Goal: Task Accomplishment & Management: Manage account settings

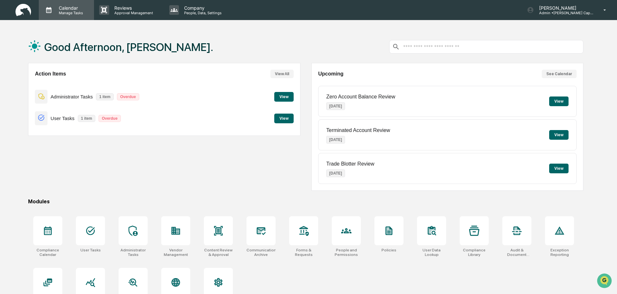
click at [66, 4] on div "Calendar Manage Tasks" at bounding box center [66, 10] width 55 height 20
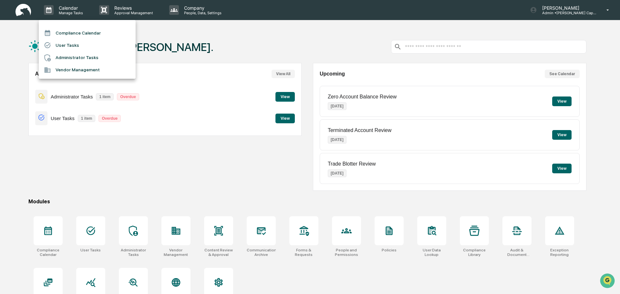
click at [276, 49] on div at bounding box center [310, 147] width 620 height 294
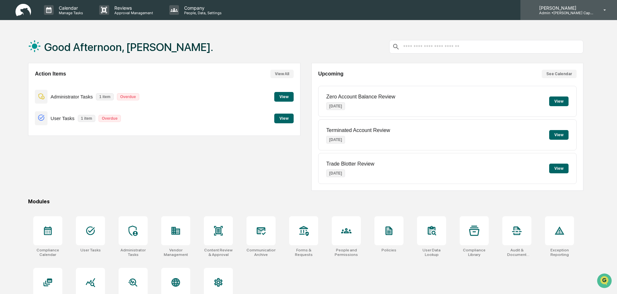
click at [570, 11] on p "Admin • J. Hagan Capital" at bounding box center [564, 13] width 60 height 5
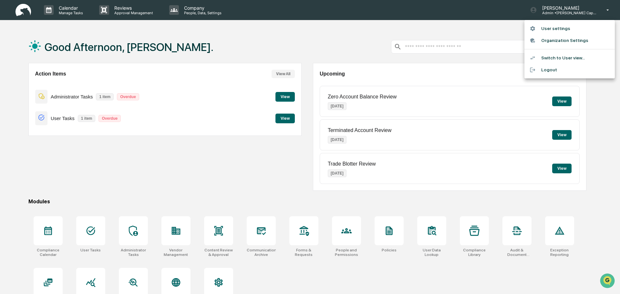
click at [468, 29] on div at bounding box center [310, 147] width 620 height 294
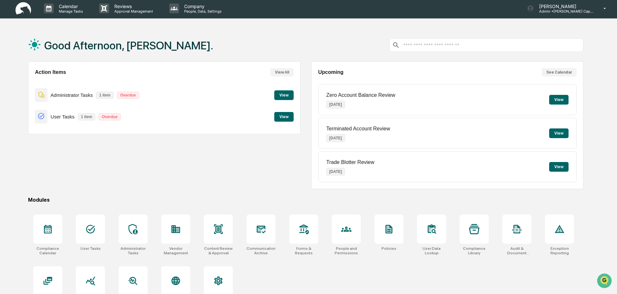
scroll to position [31, 0]
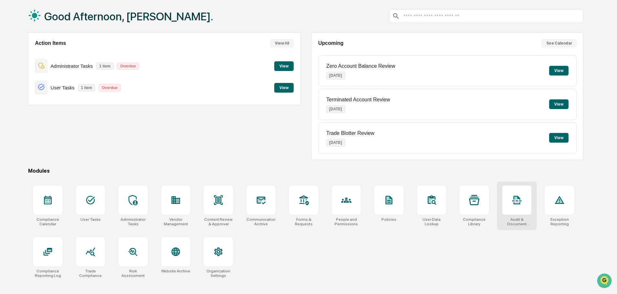
click at [518, 196] on icon at bounding box center [516, 200] width 9 height 9
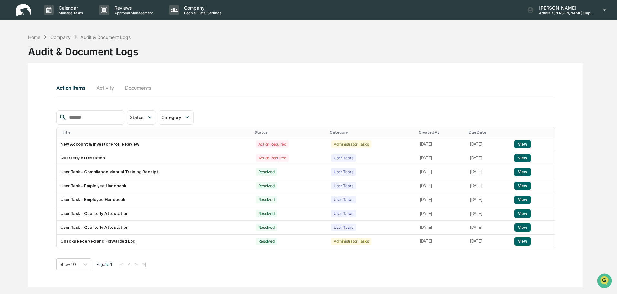
click at [127, 89] on button "Documents" at bounding box center [138, 88] width 37 height 16
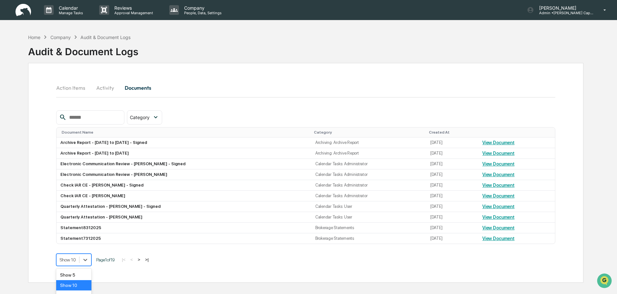
click at [71, 259] on body "Calendar Manage Tasks Reviews Approval Management Company People, Data, Setting…" at bounding box center [308, 162] width 617 height 325
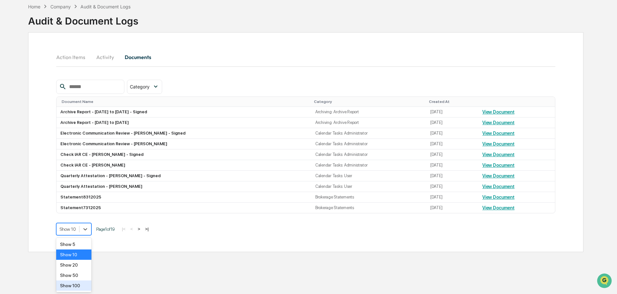
click at [74, 282] on div "Show 100" at bounding box center [73, 286] width 35 height 10
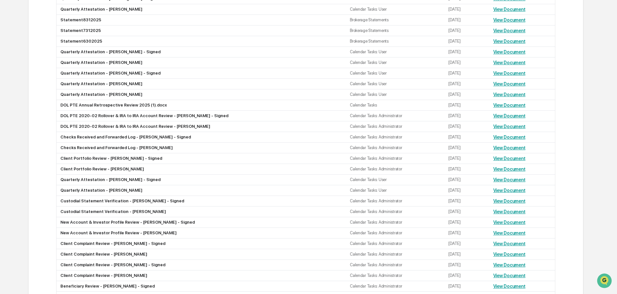
scroll to position [225, 0]
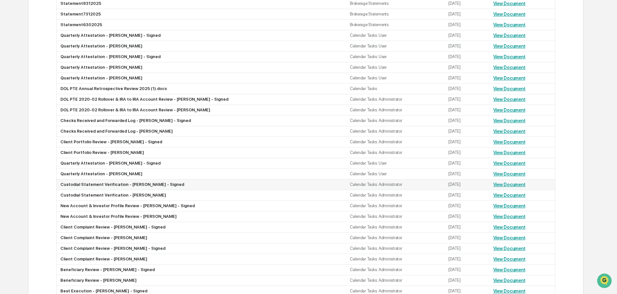
click at [90, 184] on td "Custodial Statement Verification - Daniel Moran - Signed" at bounding box center [201, 185] width 289 height 11
click at [498, 185] on link "View Document" at bounding box center [509, 184] width 32 height 5
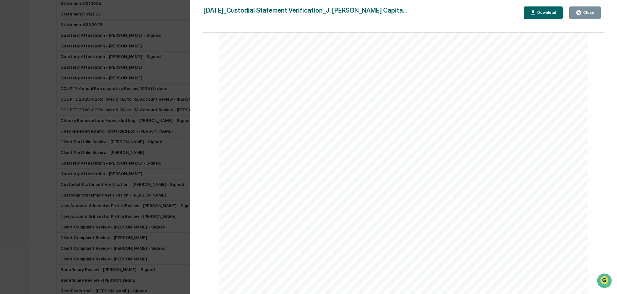
scroll to position [162, 0]
click at [578, 13] on icon "button" at bounding box center [578, 12] width 5 height 5
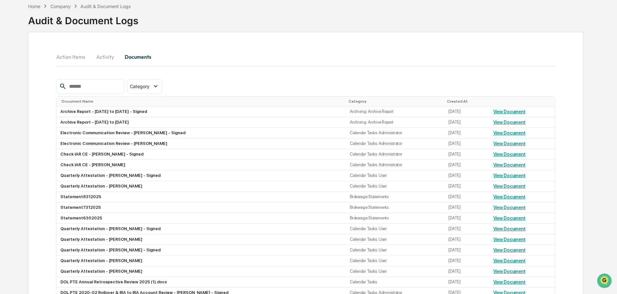
scroll to position [0, 0]
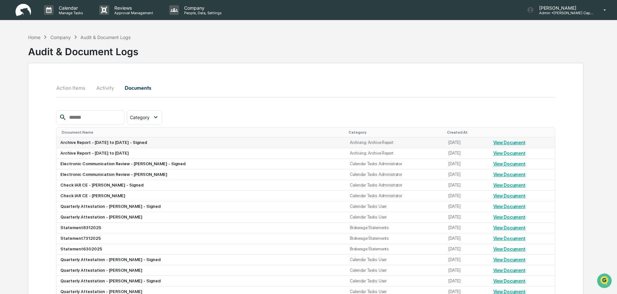
click at [503, 141] on link "View Document" at bounding box center [509, 142] width 32 height 5
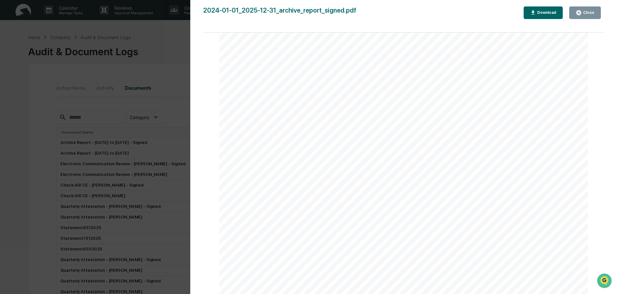
scroll to position [1938, 0]
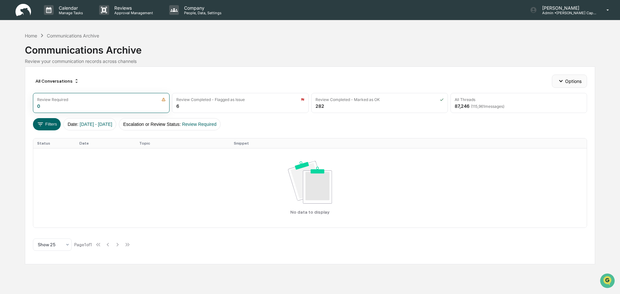
click at [569, 85] on button "Options" at bounding box center [569, 81] width 35 height 13
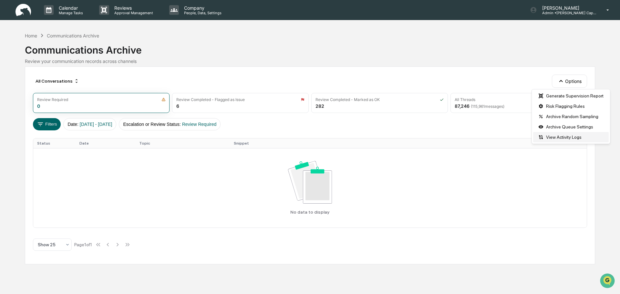
click at [555, 138] on div "View Activity Logs" at bounding box center [571, 137] width 76 height 10
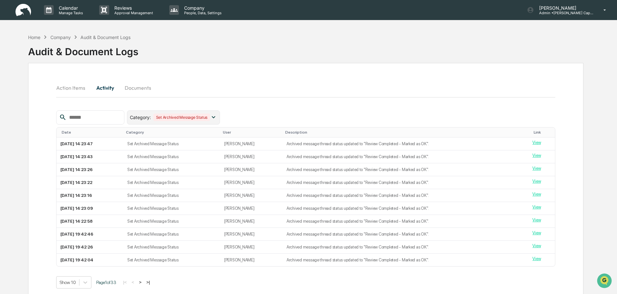
click at [217, 115] on icon at bounding box center [213, 117] width 7 height 7
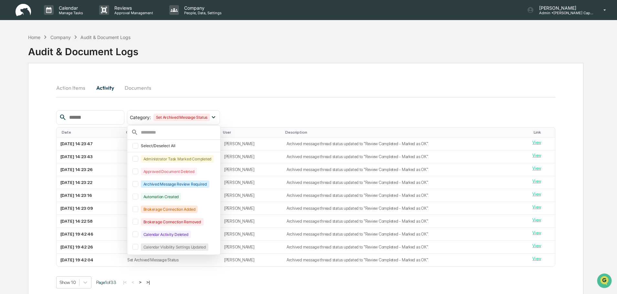
click at [275, 113] on div "Category : Set Archived Message Status Select/Deselect All Administrator Task M…" at bounding box center [305, 117] width 499 height 14
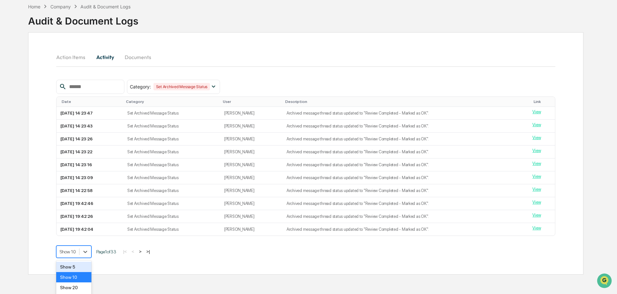
scroll to position [51, 0]
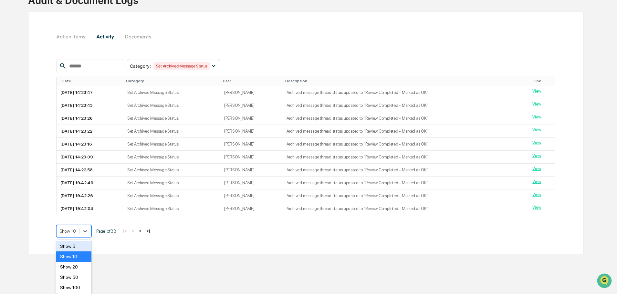
click at [77, 251] on body "Calendar Manage Tasks Reviews Approval Management Company People, Data, Setting…" at bounding box center [308, 111] width 617 height 325
click at [75, 287] on div "Show 100" at bounding box center [73, 288] width 35 height 10
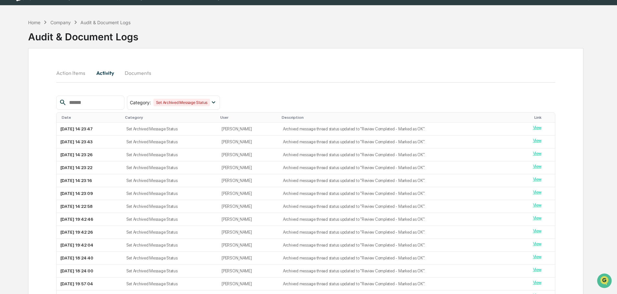
scroll to position [0, 0]
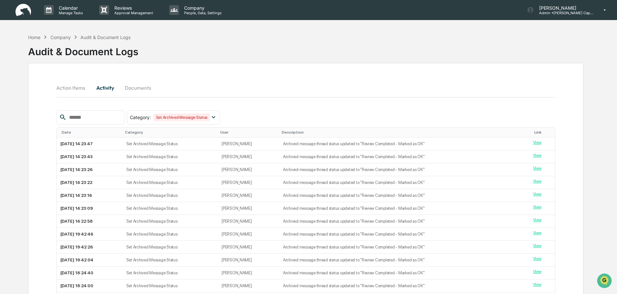
click at [71, 84] on button "Action Items" at bounding box center [73, 88] width 34 height 16
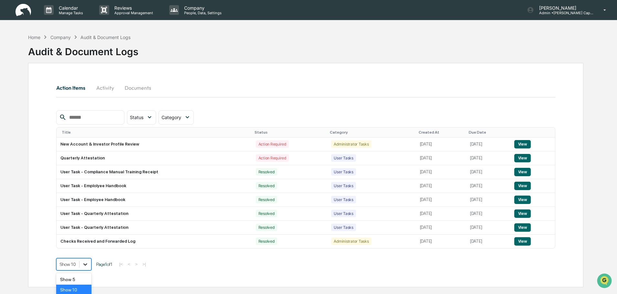
scroll to position [33, 0]
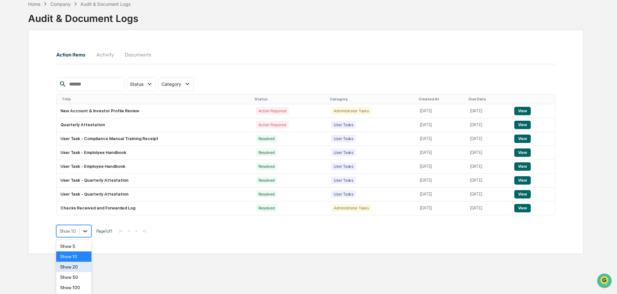
click at [82, 262] on body "Calendar Manage Tasks Reviews Approval Management Company People, Data, Setting…" at bounding box center [308, 129] width 617 height 325
drag, startPoint x: 68, startPoint y: 288, endPoint x: 79, endPoint y: 282, distance: 12.4
click at [68, 288] on div "Show 100" at bounding box center [73, 288] width 35 height 10
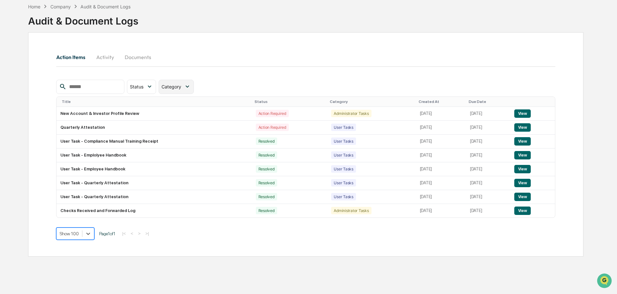
click at [191, 86] on icon at bounding box center [187, 86] width 7 height 7
click at [134, 55] on button "Documents" at bounding box center [138, 57] width 37 height 16
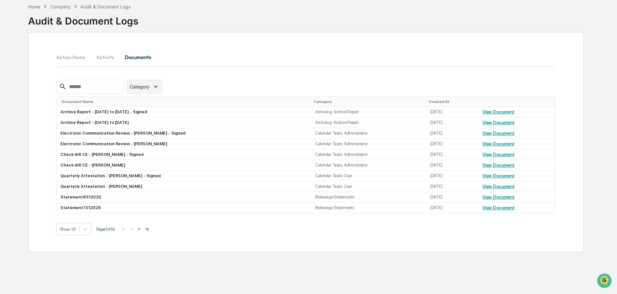
click at [159, 88] on icon at bounding box center [155, 86] width 7 height 7
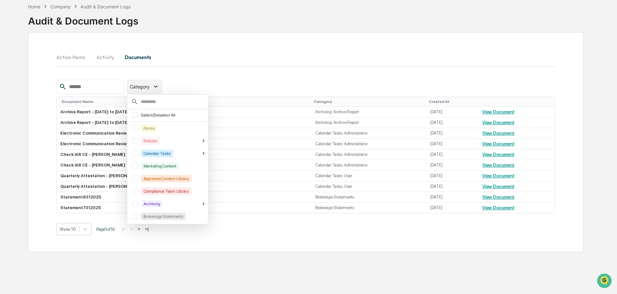
scroll to position [14, 0]
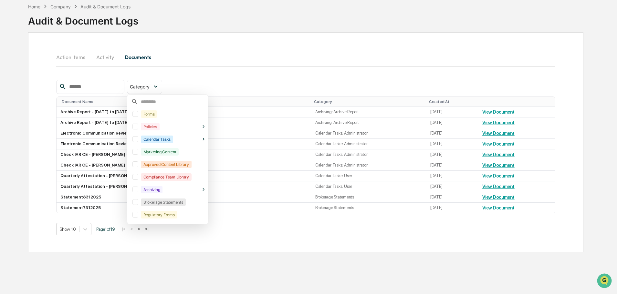
click at [138, 190] on div at bounding box center [135, 190] width 6 height 6
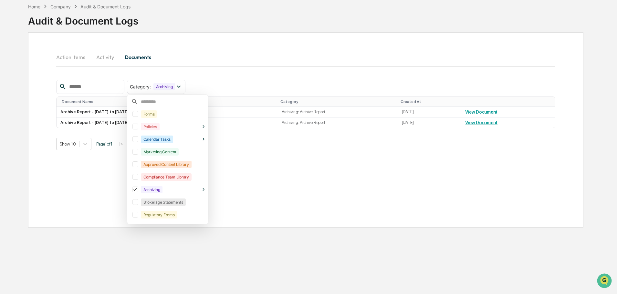
click at [246, 153] on div "Action Items Activity Documents Category : Archiving Select/Deselect All Forms …" at bounding box center [305, 129] width 555 height 195
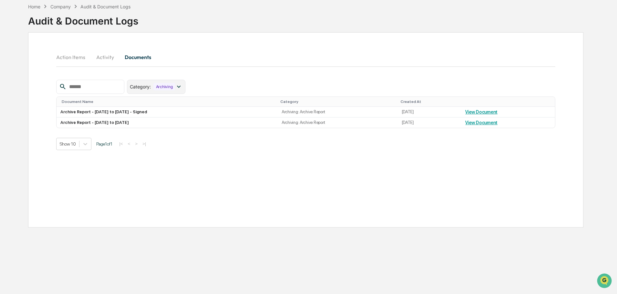
click at [175, 86] on div "Archiving" at bounding box center [164, 86] width 22 height 7
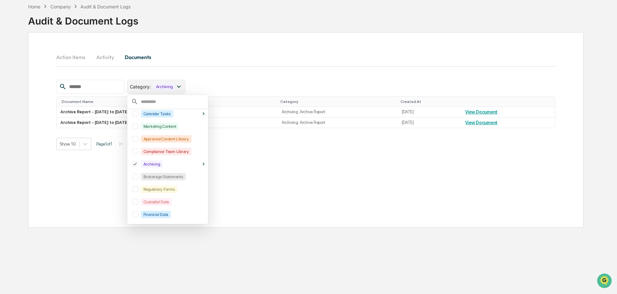
scroll to position [40, 0]
click at [137, 164] on icon at bounding box center [135, 164] width 3 height 3
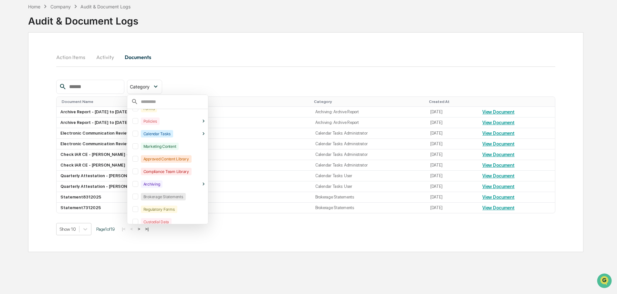
scroll to position [0, 0]
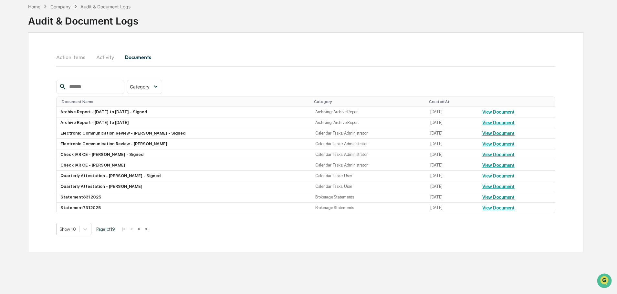
click at [209, 63] on div "Action Items Activity Documents" at bounding box center [305, 57] width 499 height 16
click at [67, 57] on button "Action Items" at bounding box center [73, 57] width 34 height 16
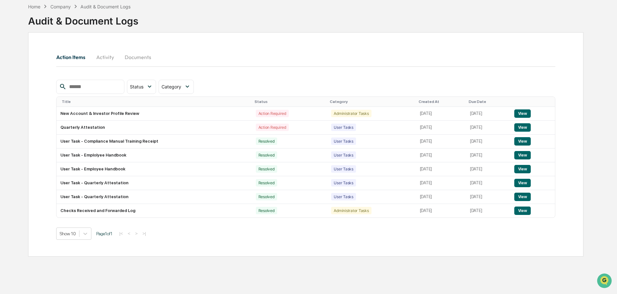
click at [194, 58] on div "Action Items Activity Documents" at bounding box center [305, 57] width 499 height 16
click at [108, 58] on button "Activity" at bounding box center [104, 57] width 29 height 16
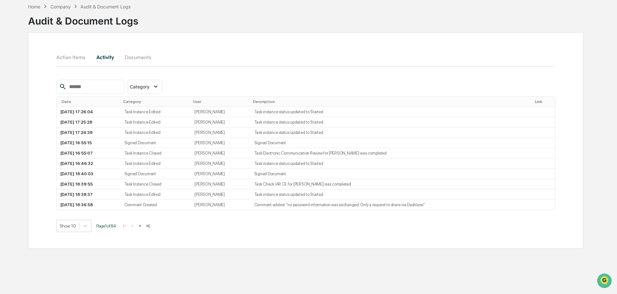
click at [75, 57] on button "Action Items" at bounding box center [73, 57] width 34 height 16
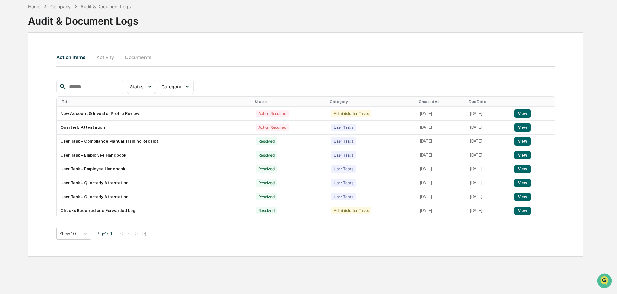
click at [60, 5] on div "Company" at bounding box center [60, 6] width 20 height 5
click at [34, 6] on div "Home" at bounding box center [34, 6] width 12 height 5
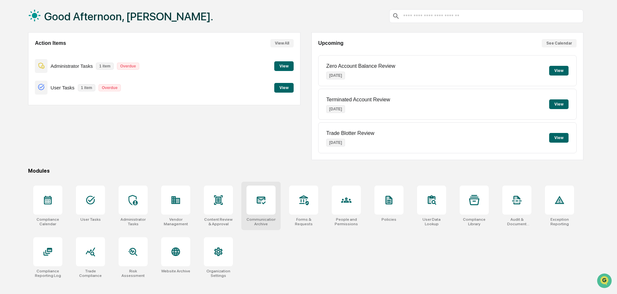
click at [262, 207] on div at bounding box center [260, 200] width 29 height 29
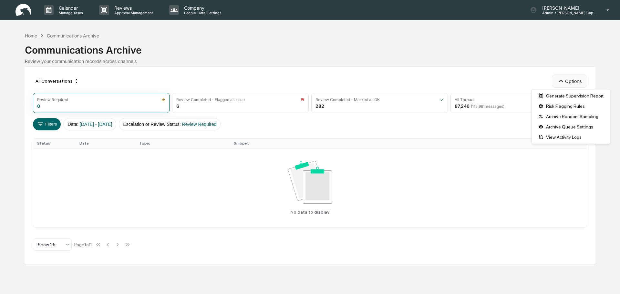
click at [569, 81] on button "Options" at bounding box center [569, 81] width 35 height 13
click at [560, 135] on div "View Activity Logs" at bounding box center [571, 137] width 76 height 10
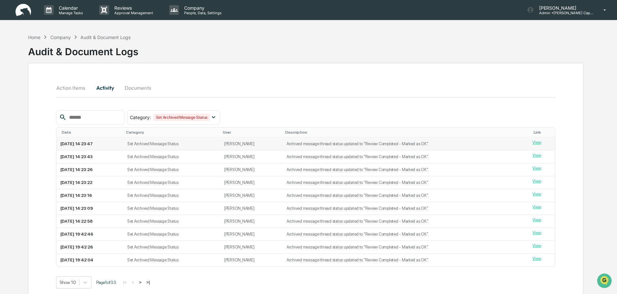
click at [238, 148] on td "[PERSON_NAME]" at bounding box center [251, 144] width 62 height 13
drag, startPoint x: 336, startPoint y: 142, endPoint x: 384, endPoint y: 143, distance: 47.5
click at [378, 143] on td "Archived message thread status updated to "Review Completed - Marked as OK"." at bounding box center [406, 144] width 246 height 13
click at [538, 142] on link "View" at bounding box center [536, 142] width 8 height 5
click at [34, 36] on div "Home" at bounding box center [34, 37] width 12 height 5
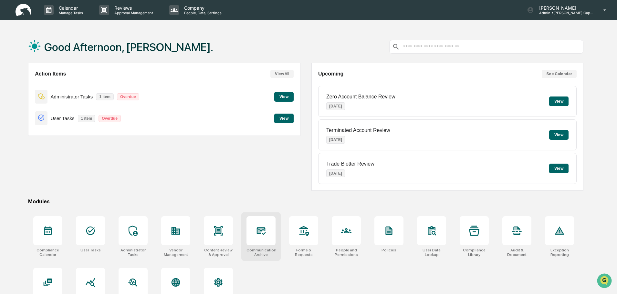
click at [261, 231] on icon at bounding box center [261, 231] width 9 height 8
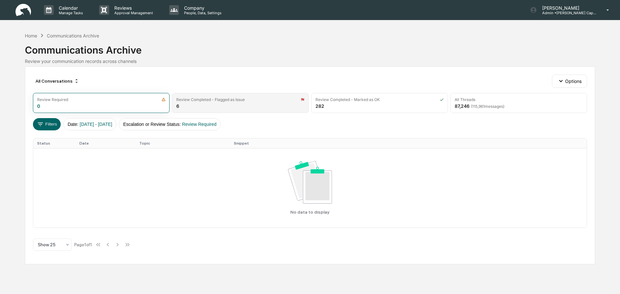
click at [216, 105] on div "Review Completed - Flagged as Issue 6" at bounding box center [240, 103] width 137 height 20
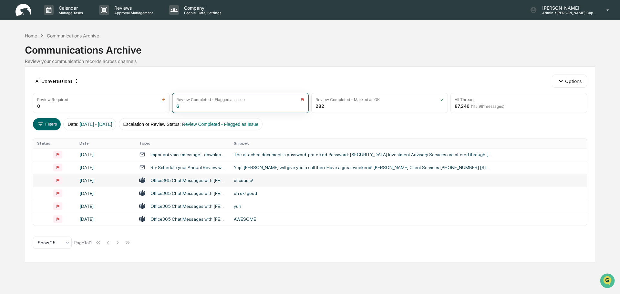
click at [195, 180] on div "Office365 Chat Messages with [PERSON_NAME], [PERSON_NAME] on [DATE]" at bounding box center [189, 180] width 76 height 5
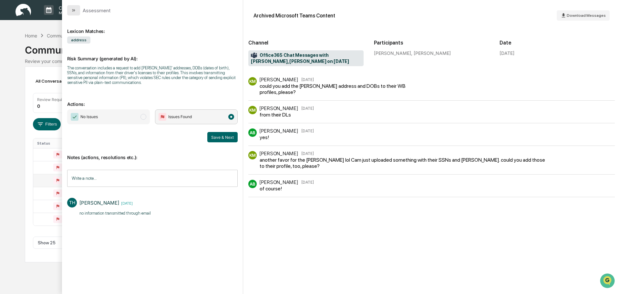
click at [74, 7] on button "modal" at bounding box center [73, 10] width 13 height 10
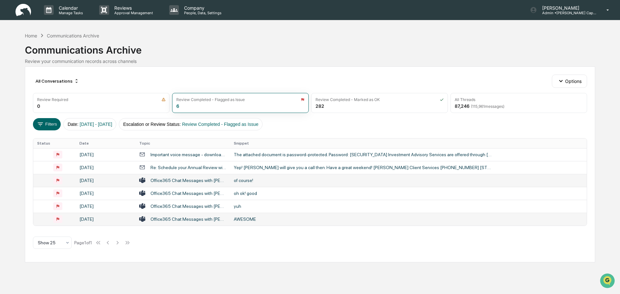
click at [184, 221] on div "Office365 Chat Messages with [PERSON_NAME], [PERSON_NAME] Intern on [DATE]" at bounding box center [189, 219] width 76 height 5
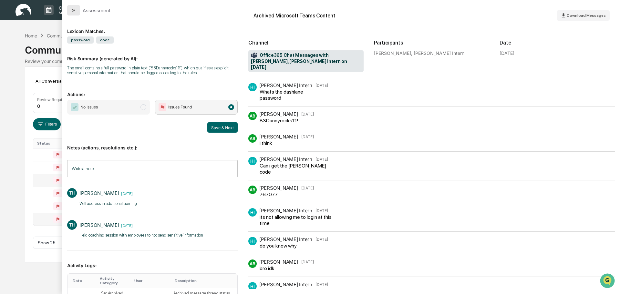
click at [73, 11] on icon "modal" at bounding box center [73, 10] width 5 height 5
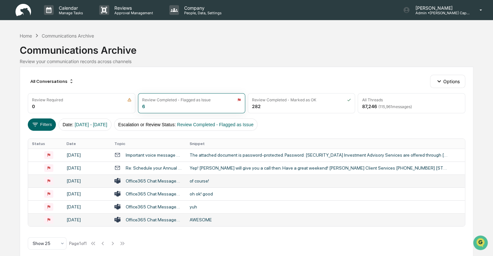
click at [145, 217] on div "Office365 Chat Messages with [PERSON_NAME], [PERSON_NAME] Intern on [DATE]" at bounding box center [154, 219] width 56 height 5
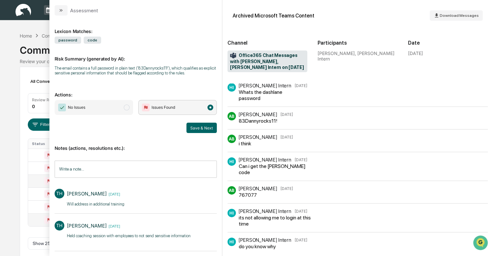
click at [37, 26] on div "Calendar Manage Tasks Reviews Approval Management Company People, Data, Setting…" at bounding box center [246, 131] width 493 height 263
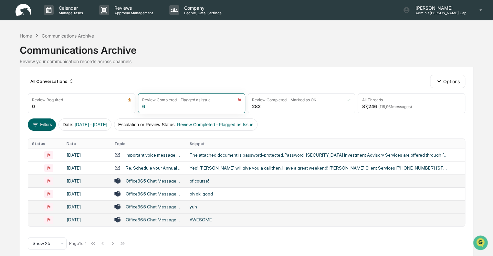
click at [85, 205] on div "[DATE]" at bounding box center [87, 206] width 40 height 5
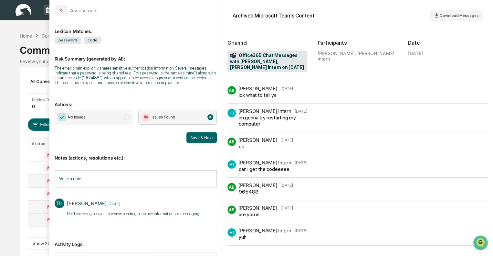
scroll to position [325, 0]
click at [168, 28] on div "Lexicon Matches:" at bounding box center [136, 27] width 162 height 13
click at [65, 12] on button "modal" at bounding box center [61, 10] width 13 height 10
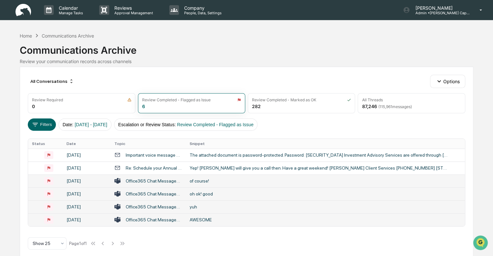
click at [88, 192] on div "[DATE]" at bounding box center [87, 193] width 40 height 5
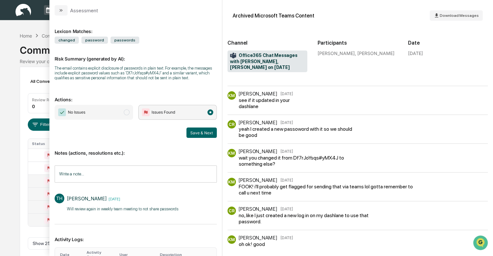
scroll to position [241, 0]
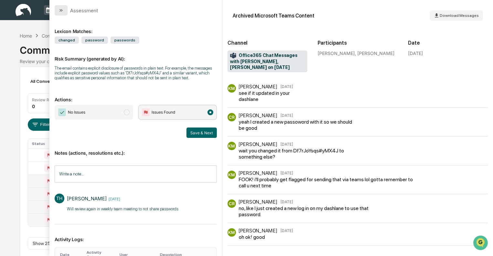
click at [63, 12] on icon "modal" at bounding box center [60, 10] width 5 height 5
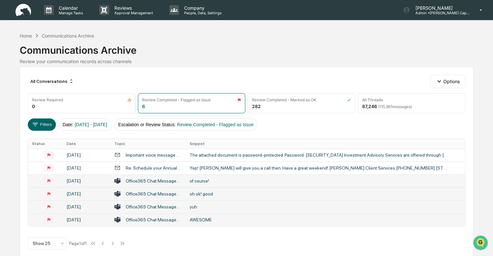
click at [97, 79] on div "All Conversations Options" at bounding box center [246, 81] width 437 height 13
click at [25, 12] on img at bounding box center [24, 10] width 16 height 13
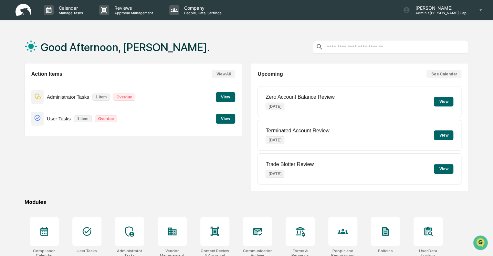
click at [222, 120] on button "View" at bounding box center [225, 119] width 19 height 10
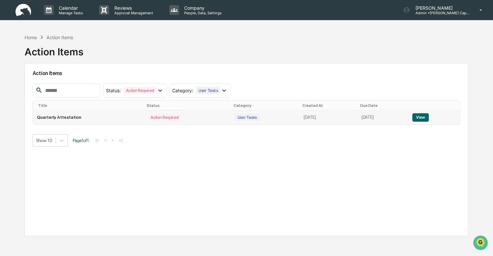
click at [429, 114] on button "View" at bounding box center [420, 117] width 16 height 8
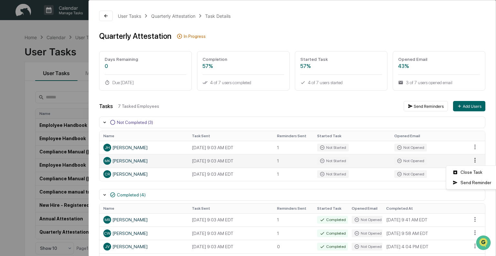
click at [467, 160] on html "Calendar Manage Tasks Reviews Approval Management Company People, Data, Setting…" at bounding box center [248, 128] width 496 height 256
click at [467, 181] on div "Send Reminder" at bounding box center [472, 182] width 49 height 10
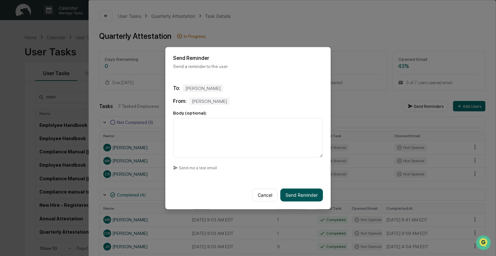
click at [304, 196] on button "Send Reminder" at bounding box center [301, 194] width 43 height 13
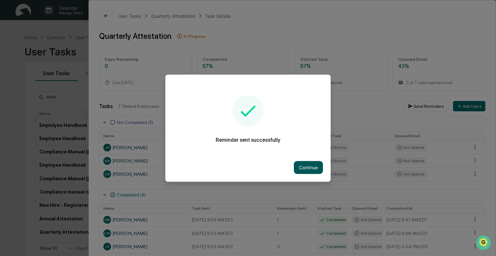
click at [310, 166] on button "Continue" at bounding box center [308, 167] width 29 height 13
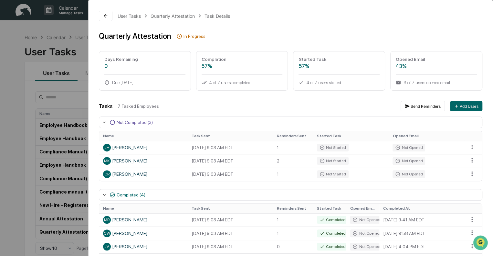
click at [470, 172] on html "Calendar Manage Tasks Reviews Approval Management Company People, Data, Setting…" at bounding box center [246, 128] width 493 height 256
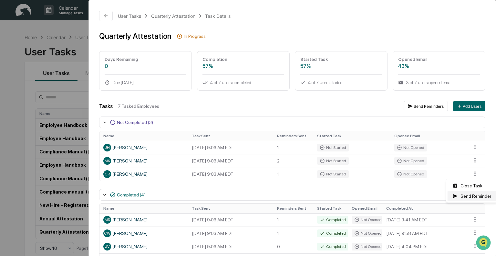
click at [466, 194] on div "Send Reminder" at bounding box center [472, 196] width 49 height 10
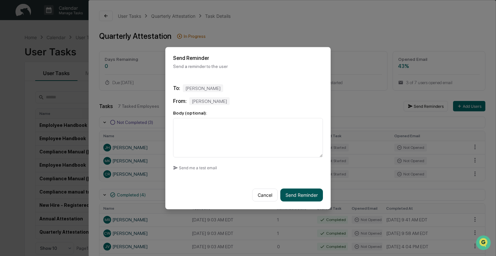
click at [298, 196] on button "Send Reminder" at bounding box center [301, 194] width 43 height 13
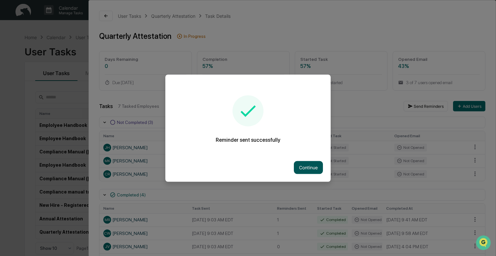
click at [309, 166] on button "Continue" at bounding box center [308, 167] width 29 height 13
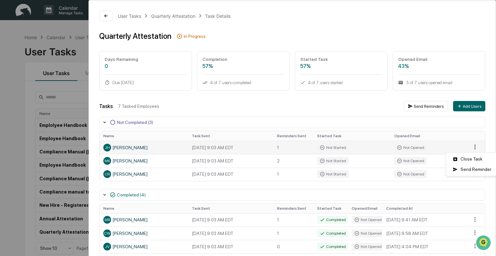
click at [469, 146] on html "Calendar Manage Tasks Reviews Approval Management Company People, Data, Setting…" at bounding box center [248, 128] width 496 height 256
click at [466, 169] on div "Send Reminder" at bounding box center [472, 169] width 49 height 10
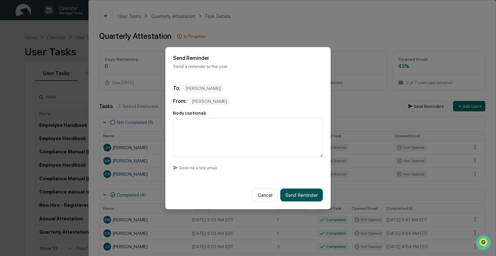
click at [304, 192] on button "Send Reminder" at bounding box center [301, 194] width 43 height 13
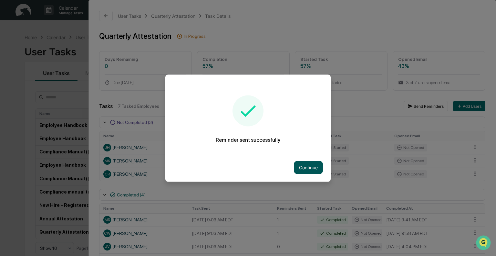
click at [310, 163] on button "Continue" at bounding box center [308, 167] width 29 height 13
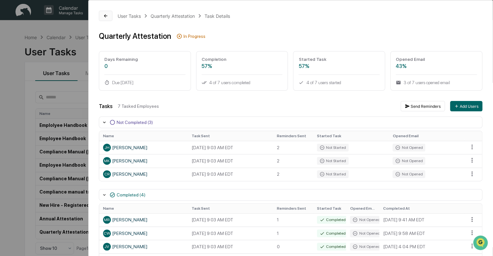
click at [110, 15] on button at bounding box center [106, 16] width 14 height 10
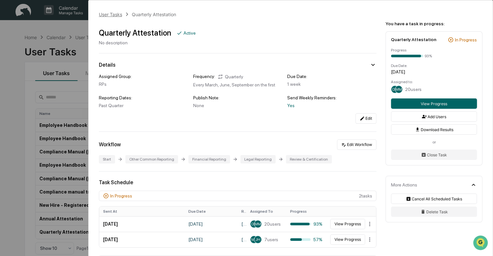
click at [106, 16] on div "User Tasks" at bounding box center [110, 14] width 23 height 5
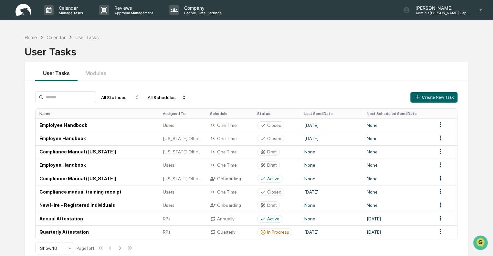
click at [120, 47] on div "User Tasks" at bounding box center [247, 49] width 444 height 17
click at [27, 38] on div "Home" at bounding box center [31, 37] width 12 height 5
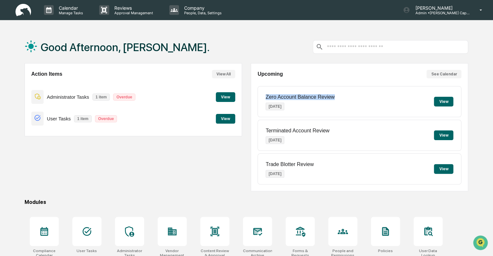
drag, startPoint x: 339, startPoint y: 96, endPoint x: 257, endPoint y: 98, distance: 81.1
click at [257, 98] on div "Zero Account Balance Review [DATE] View" at bounding box center [359, 101] width 204 height 31
click at [321, 110] on div "Zero Account Balance Review [DATE]" at bounding box center [300, 101] width 69 height 25
drag, startPoint x: 332, startPoint y: 130, endPoint x: 260, endPoint y: 130, distance: 72.0
click at [257, 130] on div "Terminated Account Review [DATE] View" at bounding box center [359, 135] width 204 height 31
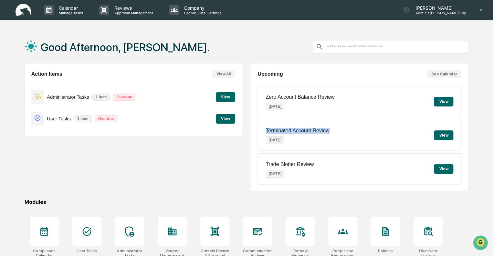
click at [313, 143] on div "Terminated Account Review [DATE]" at bounding box center [298, 134] width 64 height 25
